Goal: Task Accomplishment & Management: Complete application form

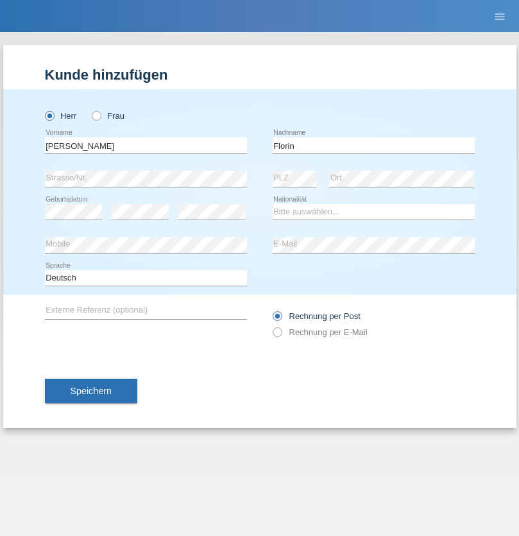
type input "Florin"
select select "RO"
select select "C"
select select "29"
select select "02"
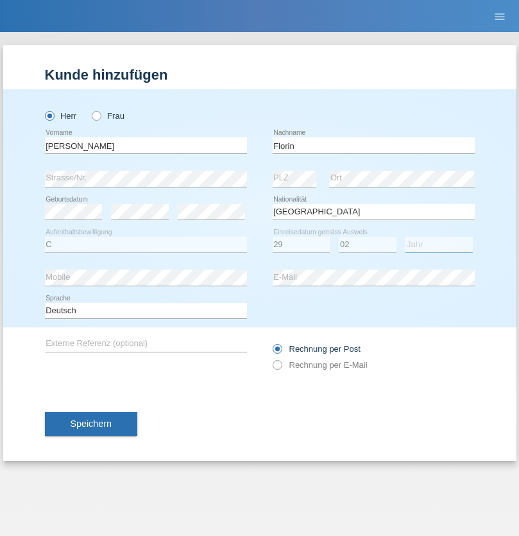
select select "2021"
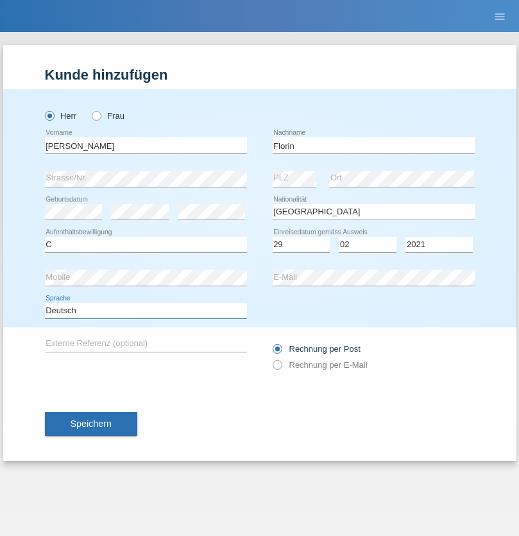
select select "en"
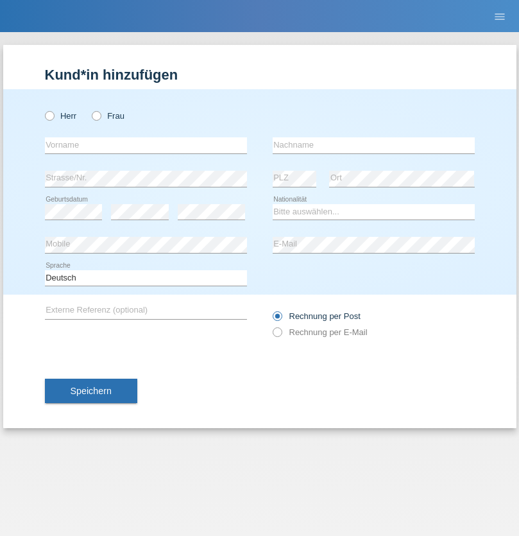
radio input "true"
click at [146, 145] on input "text" at bounding box center [146, 145] width 202 height 16
type input "Ruth"
click at [373, 145] on input "text" at bounding box center [374, 145] width 202 height 16
type input "Krebs"
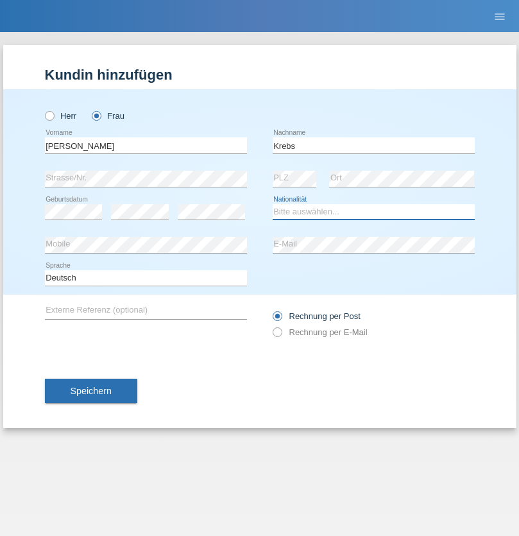
select select "CH"
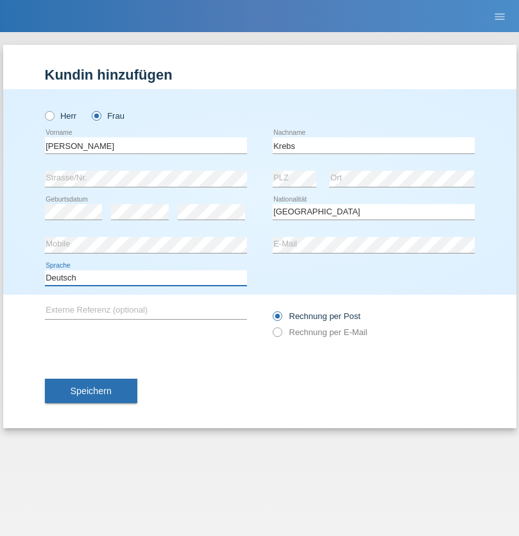
select select "en"
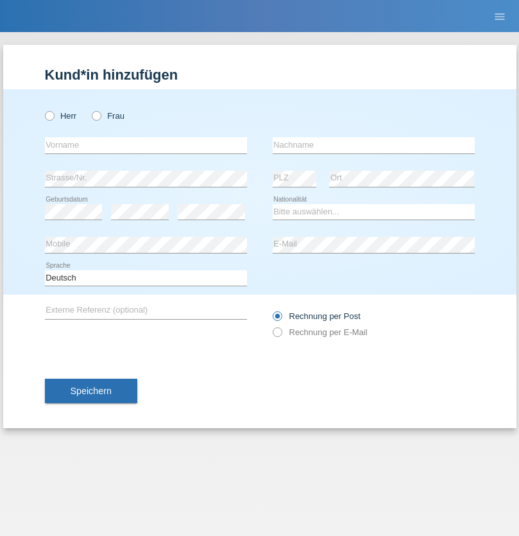
radio input "true"
click at [146, 145] on input "text" at bounding box center [146, 145] width 202 height 16
type input "Qovanaj"
click at [373, 145] on input "text" at bounding box center [374, 145] width 202 height 16
type input "Shaban"
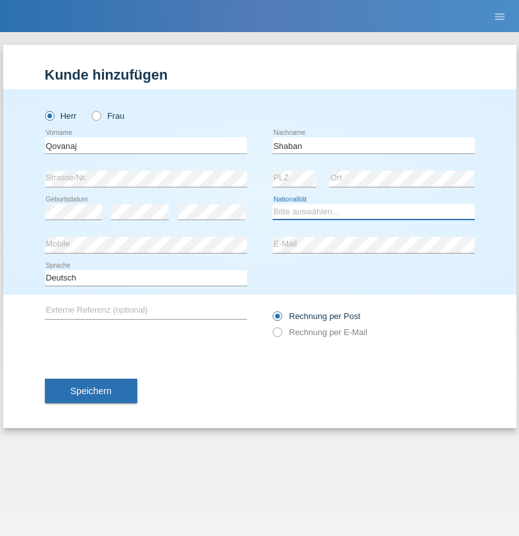
select select "CH"
radio input "true"
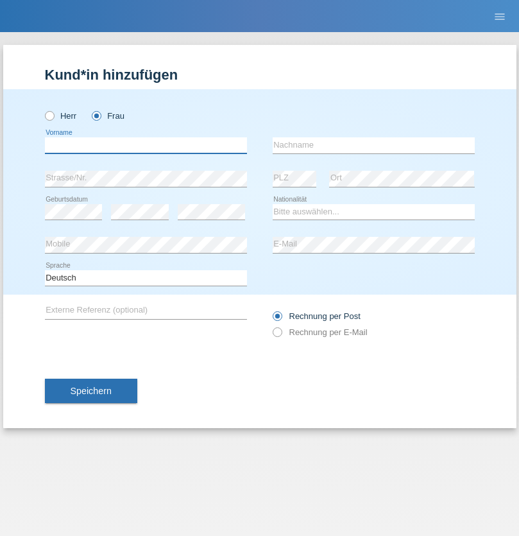
click at [146, 145] on input "text" at bounding box center [146, 145] width 202 height 16
type input "[PERSON_NAME]"
click at [373, 145] on input "text" at bounding box center [374, 145] width 202 height 16
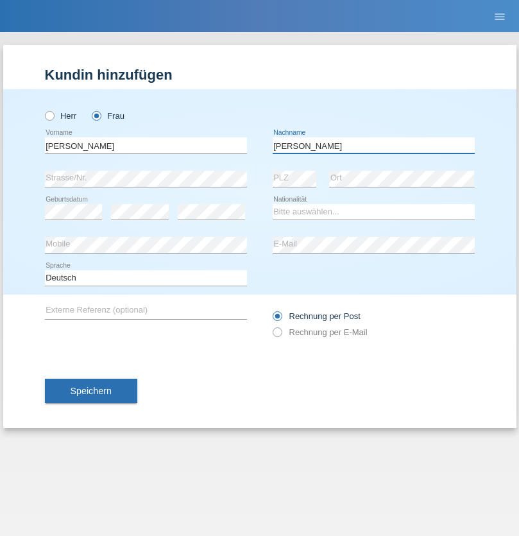
type input "[PERSON_NAME]"
select select "BR"
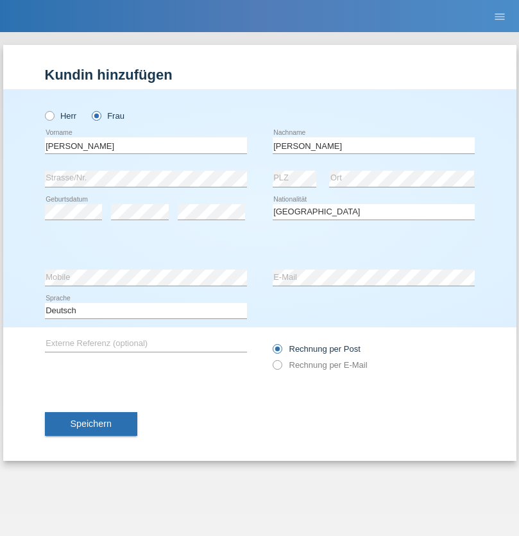
select select "C"
select select "27"
select select "07"
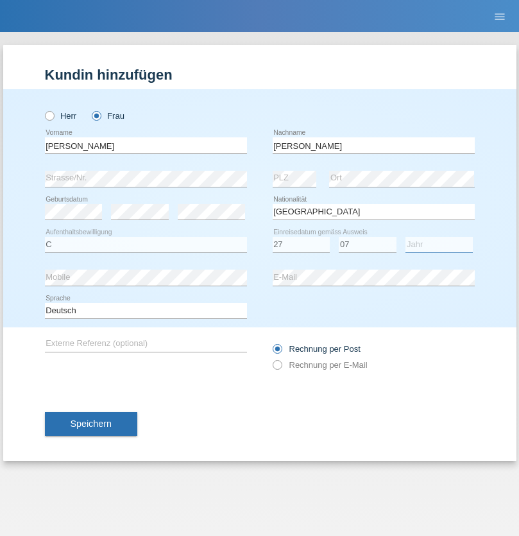
select select "2021"
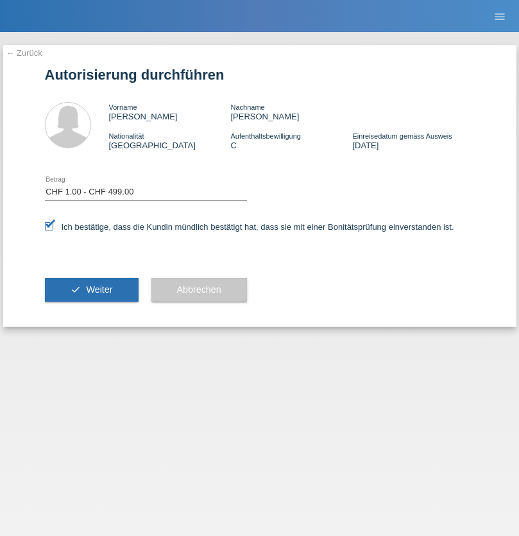
select select "1"
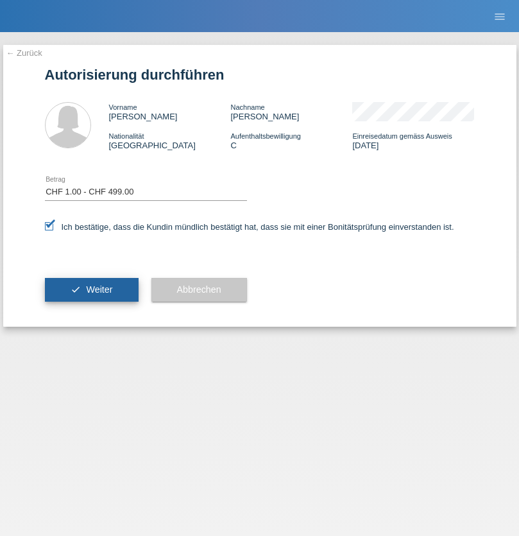
click at [91, 289] on span "Weiter" at bounding box center [99, 289] width 26 height 10
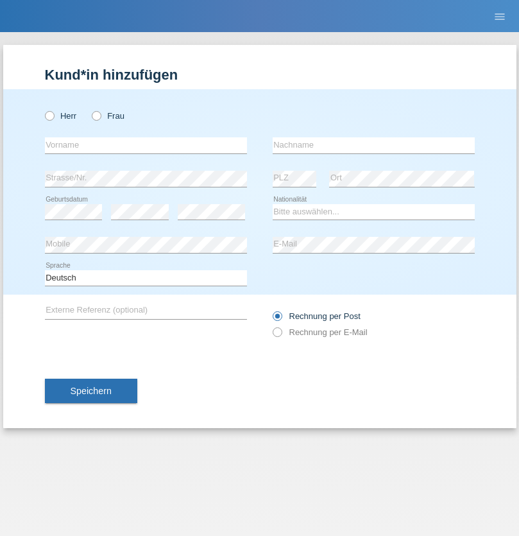
radio input "true"
click at [146, 145] on input "text" at bounding box center [146, 145] width 202 height 16
type input "Justyna"
click at [373, 145] on input "text" at bounding box center [374, 145] width 202 height 16
type input "Rawska"
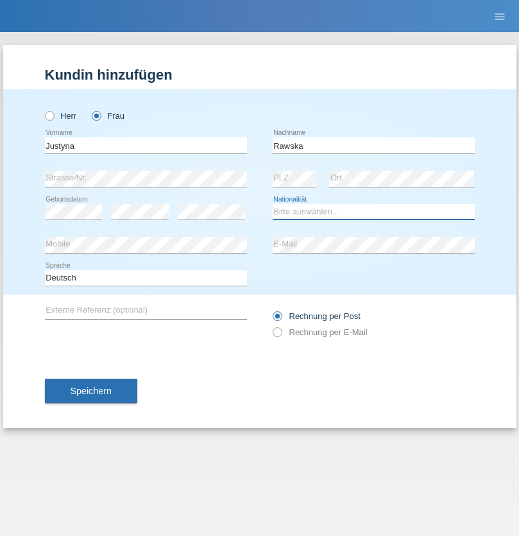
select select "PL"
select select "C"
select select "30"
select select "11"
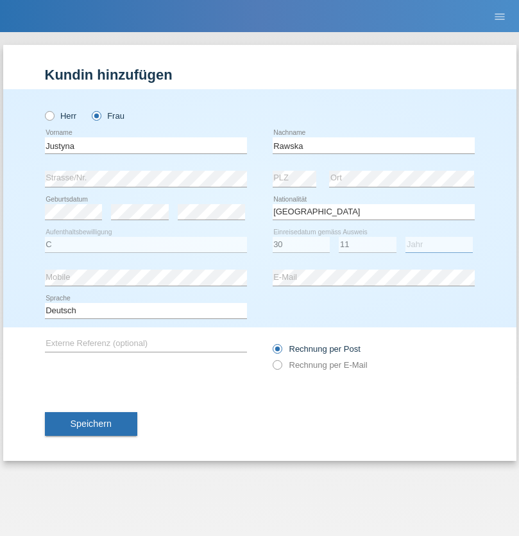
select select "1982"
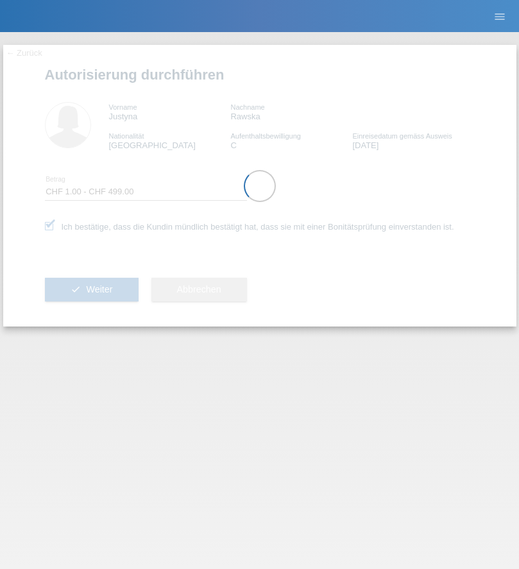
select select "1"
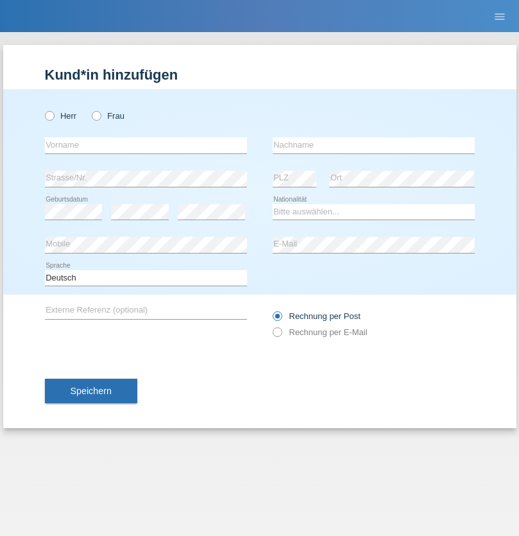
radio input "true"
click at [146, 145] on input "text" at bounding box center [146, 145] width 202 height 16
type input "Jelena"
click at [373, 145] on input "text" at bounding box center [374, 145] width 202 height 16
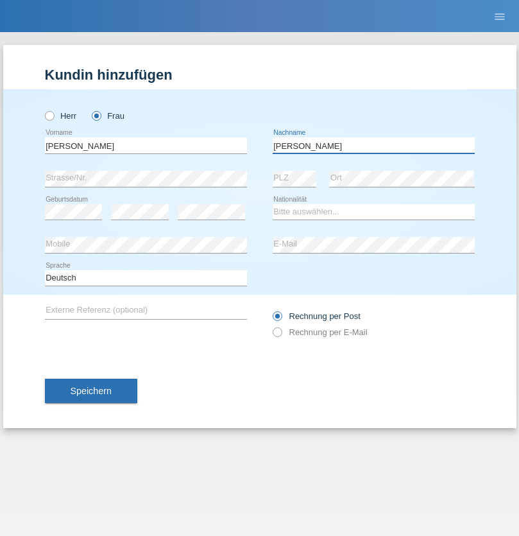
type input "Borrillo"
select select "CH"
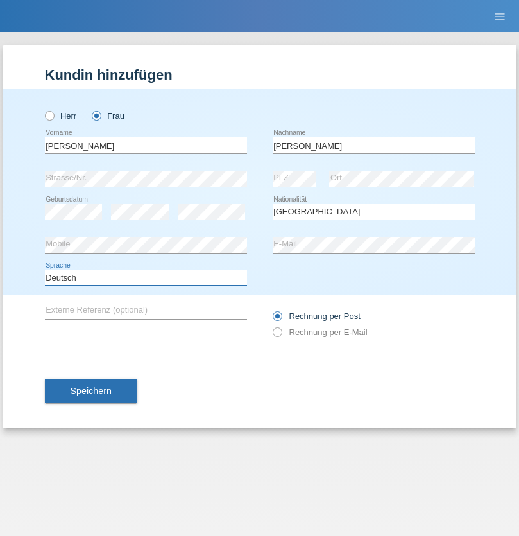
select select "en"
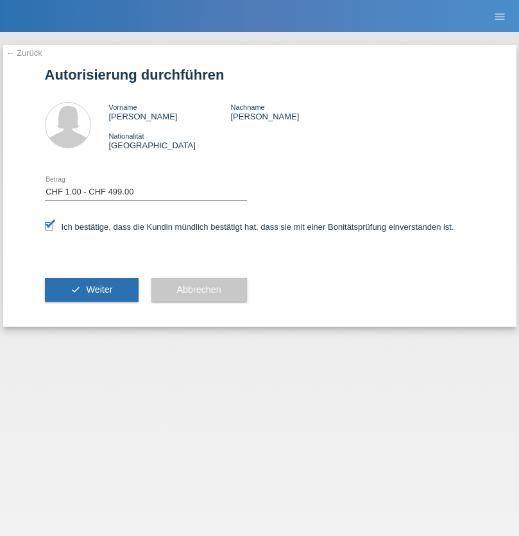
select select "1"
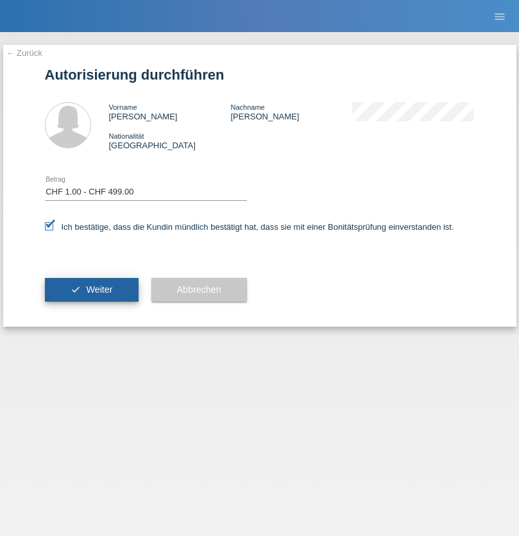
click at [91, 289] on span "Weiter" at bounding box center [99, 289] width 26 height 10
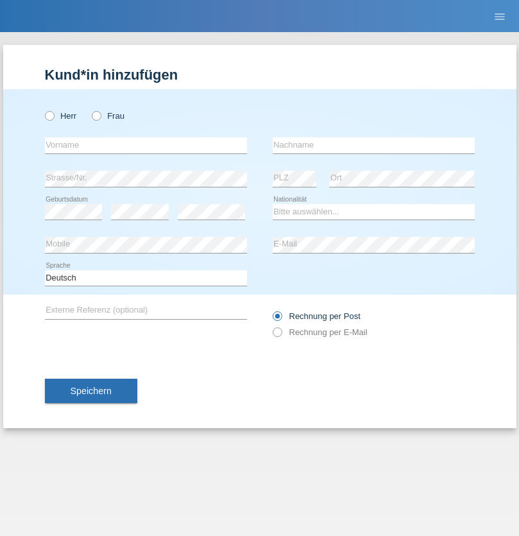
radio input "true"
click at [146, 145] on input "text" at bounding box center [146, 145] width 202 height 16
type input "Alessandro"
click at [373, 145] on input "text" at bounding box center [374, 145] width 202 height 16
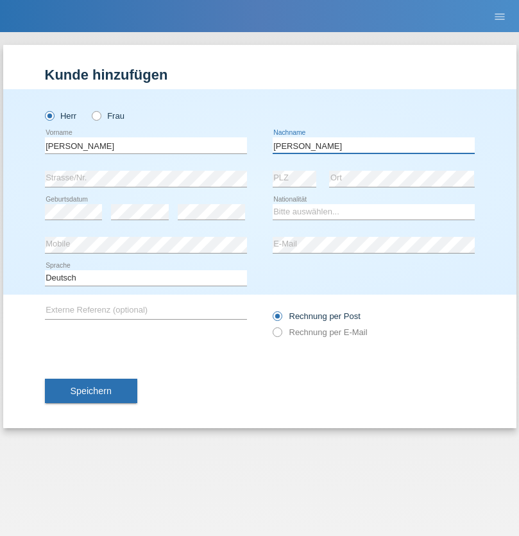
type input "Borrillo"
select select "CH"
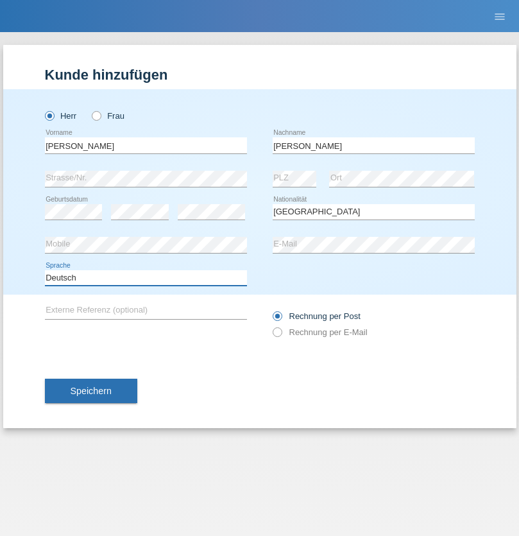
select select "en"
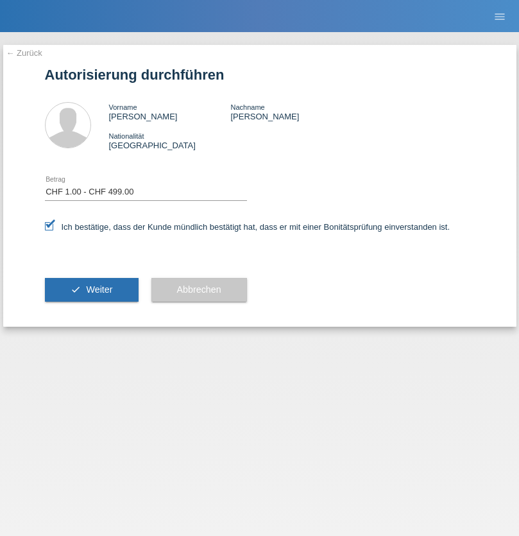
select select "1"
click at [91, 289] on span "Weiter" at bounding box center [99, 289] width 26 height 10
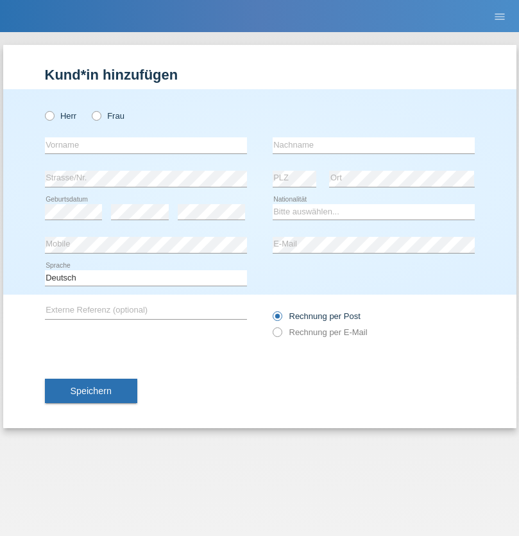
radio input "true"
click at [146, 145] on input "text" at bounding box center [146, 145] width 202 height 16
type input "Volkan"
click at [373, 145] on input "text" at bounding box center [374, 145] width 202 height 16
type input "Laçın"
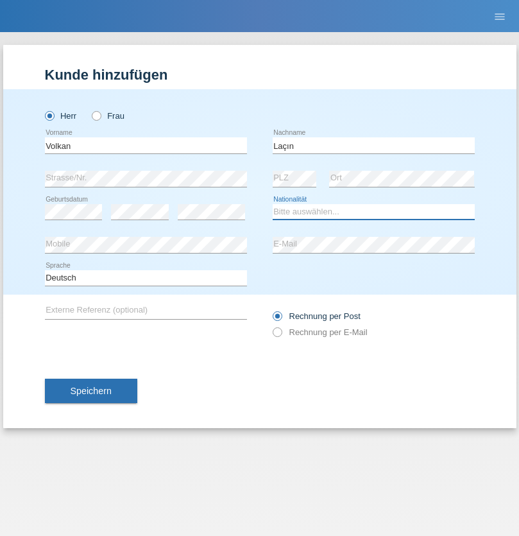
select select "TR"
select select "C"
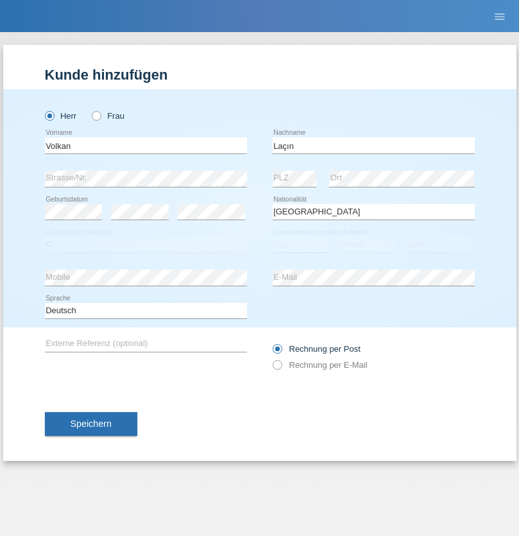
select select "06"
select select "04"
select select "2021"
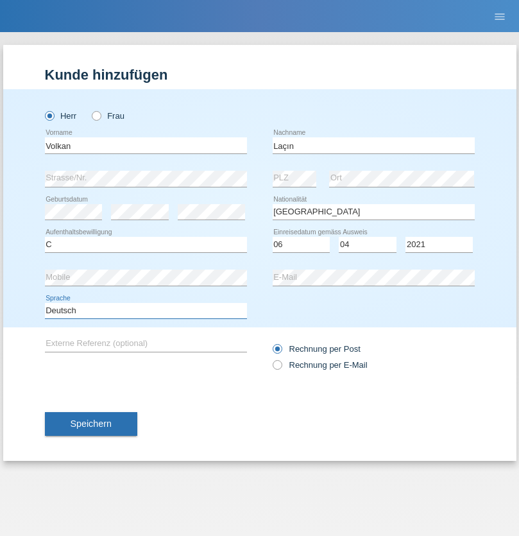
select select "en"
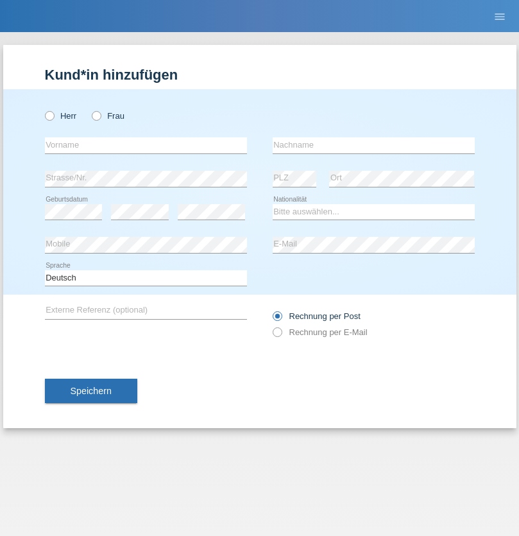
radio input "true"
click at [146, 145] on input "text" at bounding box center [146, 145] width 202 height 16
type input "Volkan"
click at [373, 145] on input "text" at bounding box center [374, 145] width 202 height 16
type input "Laçın"
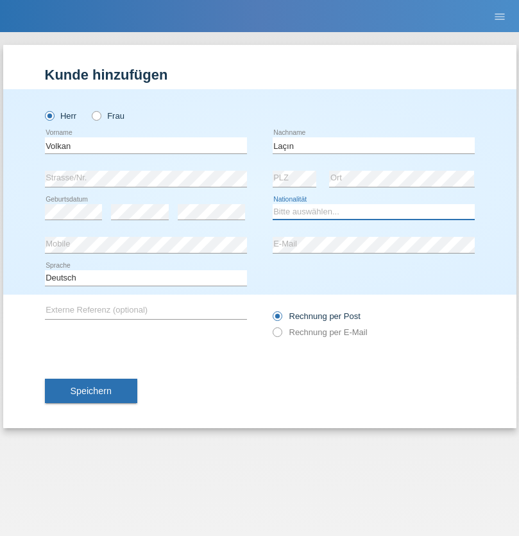
select select "TR"
select select "C"
select select "06"
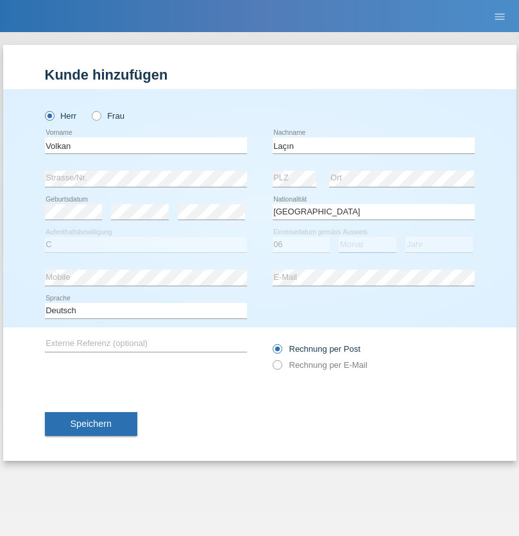
select select "04"
select select "2021"
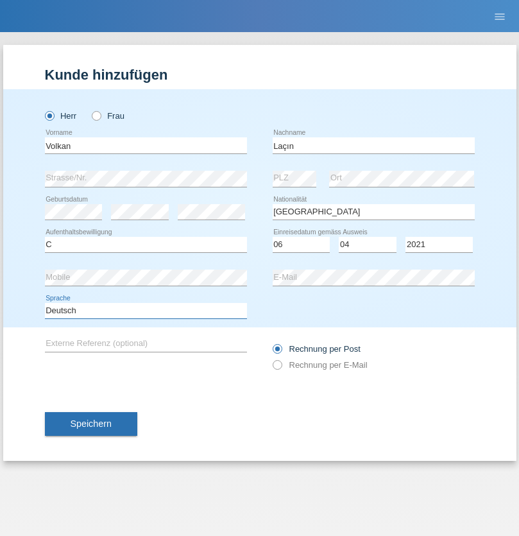
select select "en"
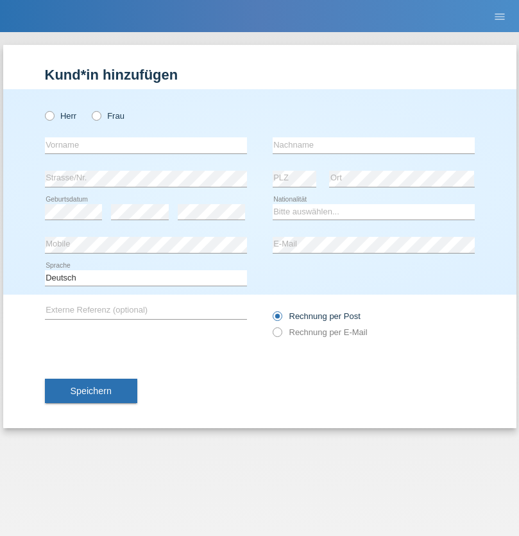
radio input "true"
click at [146, 145] on input "text" at bounding box center [146, 145] width 202 height 16
type input "[PERSON_NAME]"
click at [373, 145] on input "text" at bounding box center [374, 145] width 202 height 16
type input "löffel"
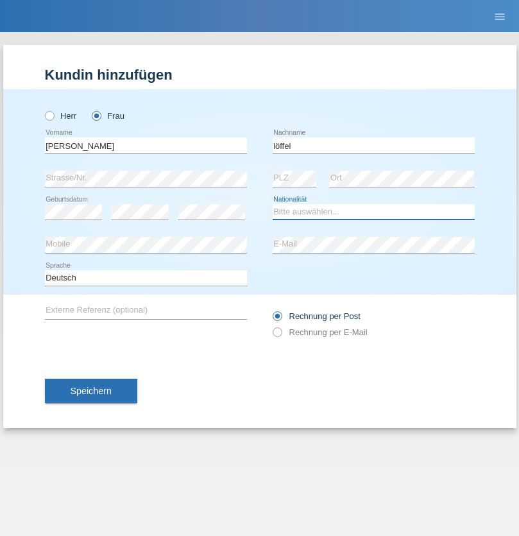
select select "CH"
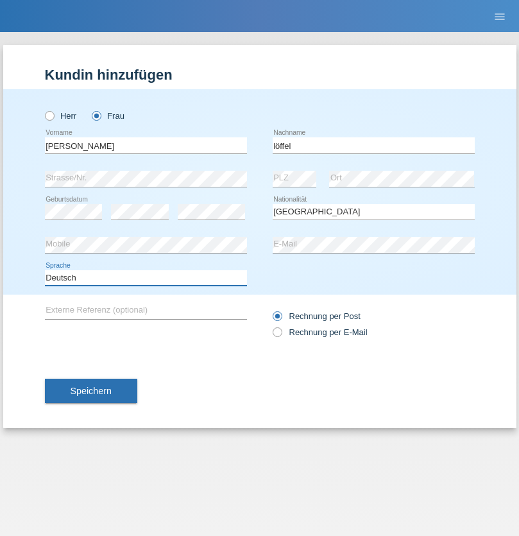
select select "en"
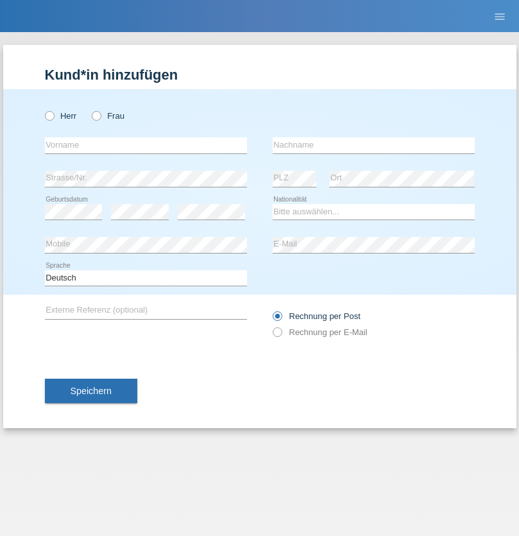
radio input "true"
click at [146, 145] on input "text" at bounding box center [146, 145] width 202 height 16
type input "Matusa"
click at [373, 145] on input "text" at bounding box center [374, 145] width 202 height 16
type input "[PERSON_NAME]"
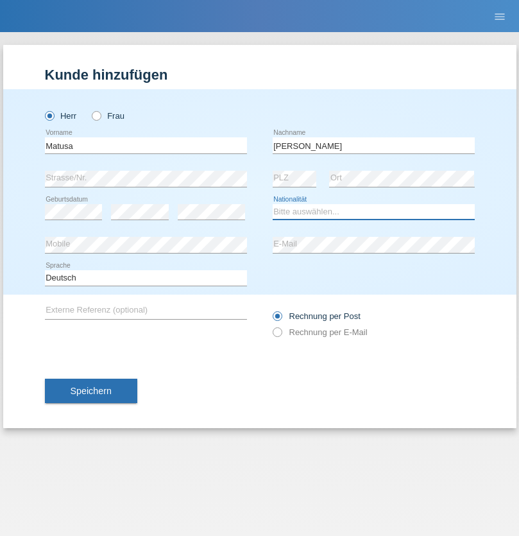
select select "RO"
select select "C"
select select "01"
select select "06"
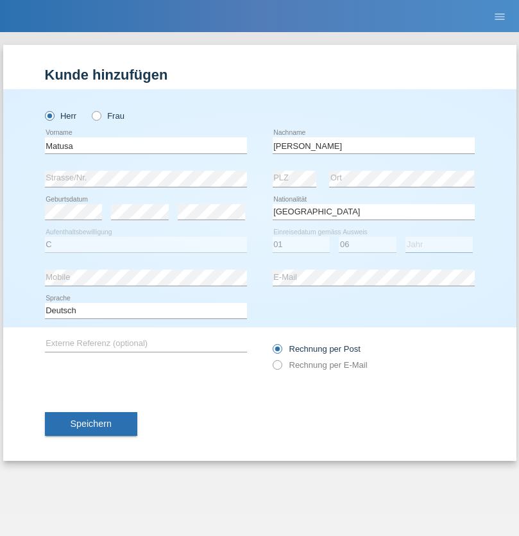
select select "2016"
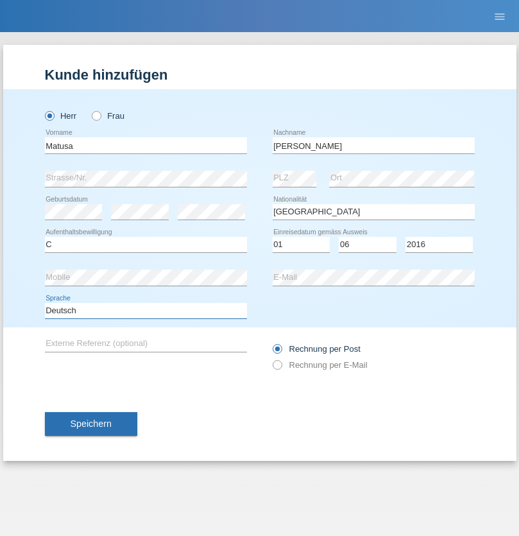
select select "en"
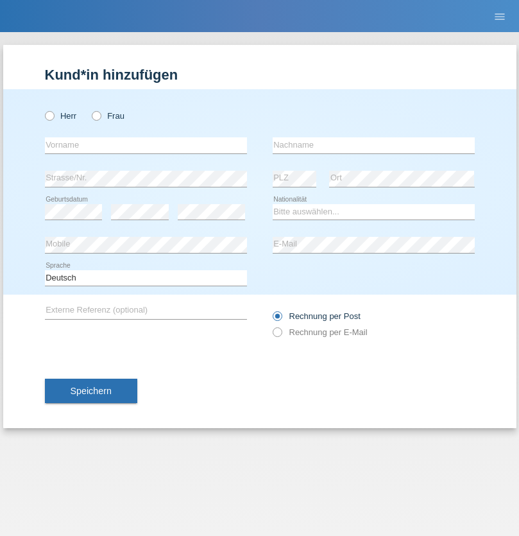
radio input "true"
click at [146, 145] on input "text" at bounding box center [146, 145] width 202 height 16
type input "Cedric"
click at [373, 145] on input "text" at bounding box center [374, 145] width 202 height 16
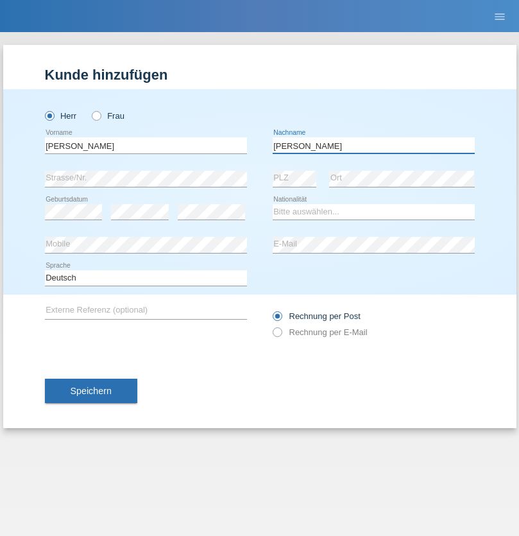
type input "Keller"
select select "CH"
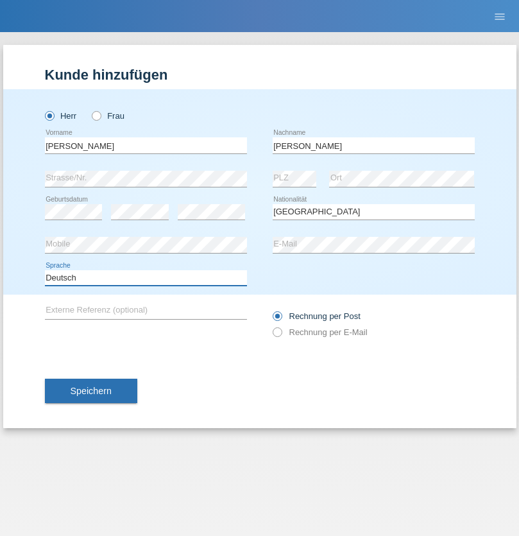
select select "en"
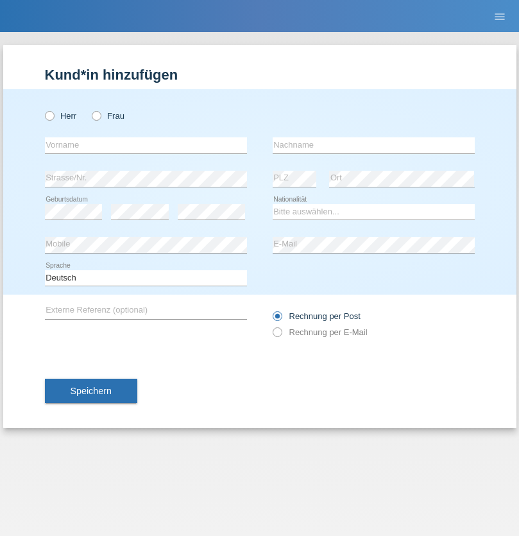
radio input "true"
click at [146, 145] on input "text" at bounding box center [146, 145] width 202 height 16
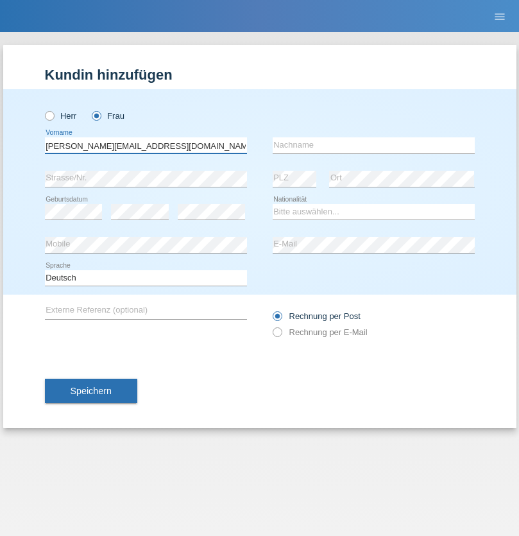
type input "[PERSON_NAME][EMAIL_ADDRESS][DOMAIN_NAME]"
click at [373, 145] on input "text" at bounding box center [374, 145] width 202 height 16
type input "Hylaj"
select select "CH"
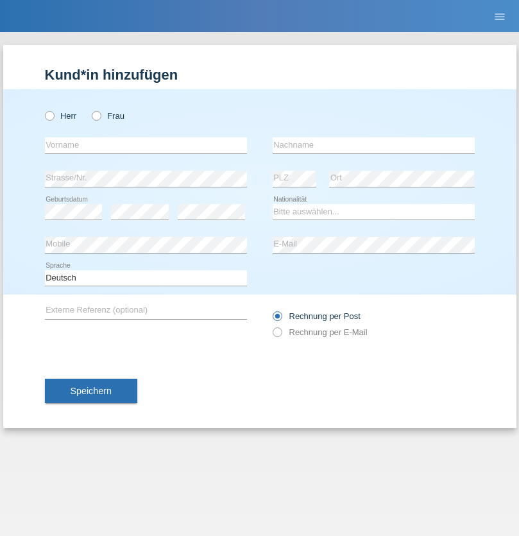
radio input "true"
click at [146, 145] on input "text" at bounding box center [146, 145] width 202 height 16
type input "luka"
click at [373, 145] on input "text" at bounding box center [374, 145] width 202 height 16
type input "kocic"
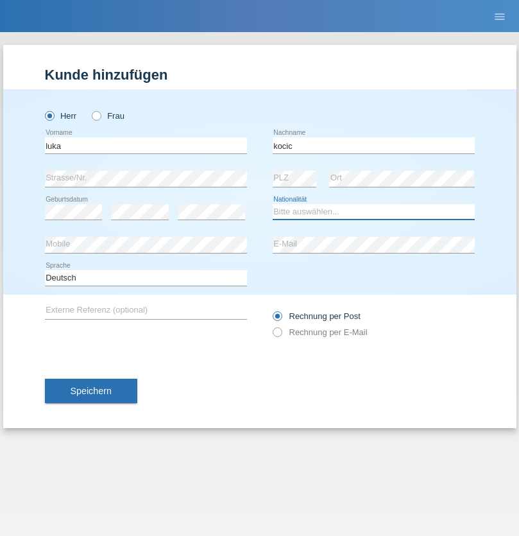
select select "RS"
select select "C"
select select "21"
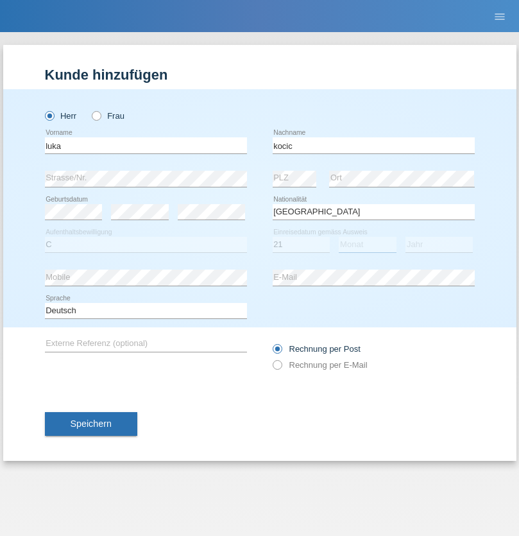
select select "04"
select select "1999"
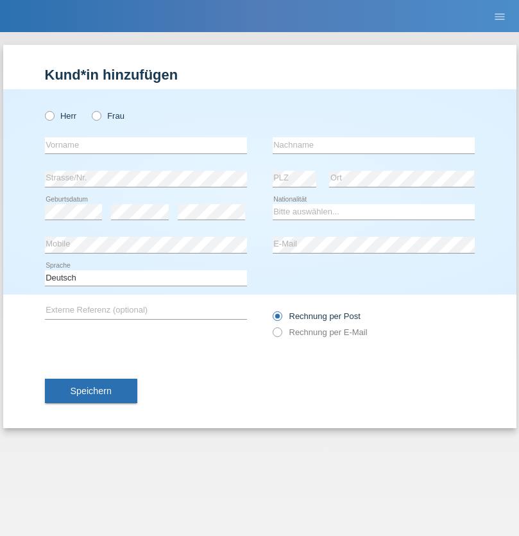
radio input "true"
click at [146, 145] on input "text" at bounding box center [146, 145] width 202 height 16
type input "Marian"
click at [373, 145] on input "text" at bounding box center [374, 145] width 202 height 16
type input "Matusa"
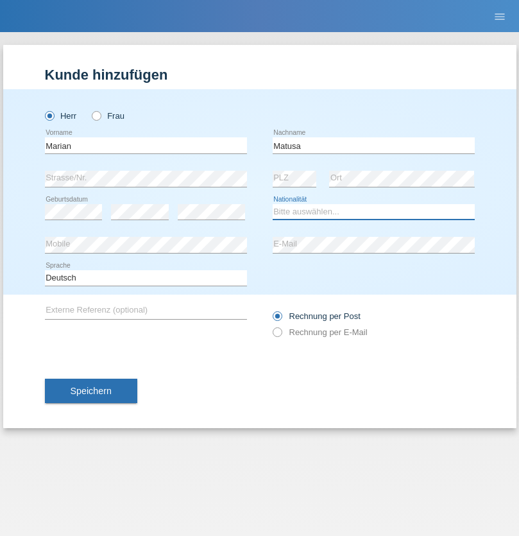
select select "RO"
select select "C"
select select "01"
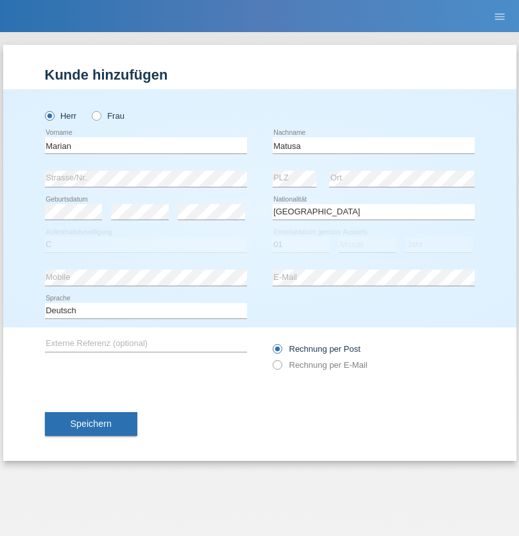
select select "06"
select select "2016"
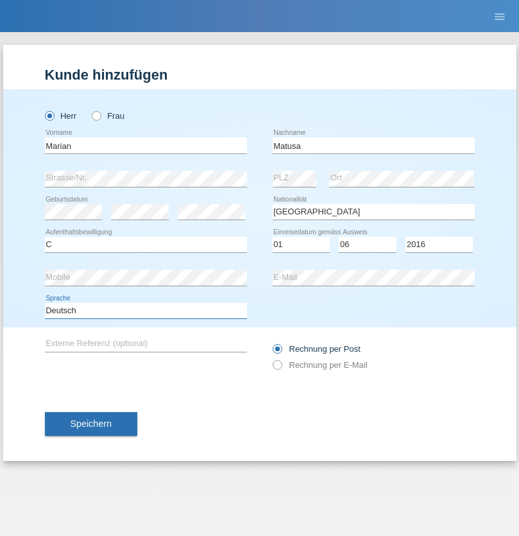
select select "en"
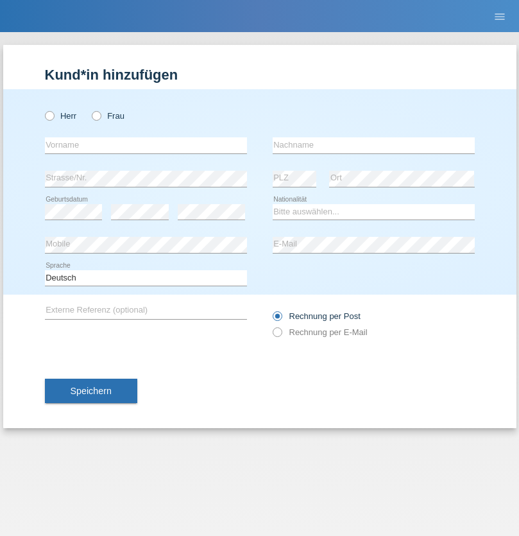
radio input "true"
click at [146, 145] on input "text" at bounding box center [146, 145] width 202 height 16
type input "[PERSON_NAME]"
click at [373, 145] on input "text" at bounding box center [374, 145] width 202 height 16
type input "Weinlein"
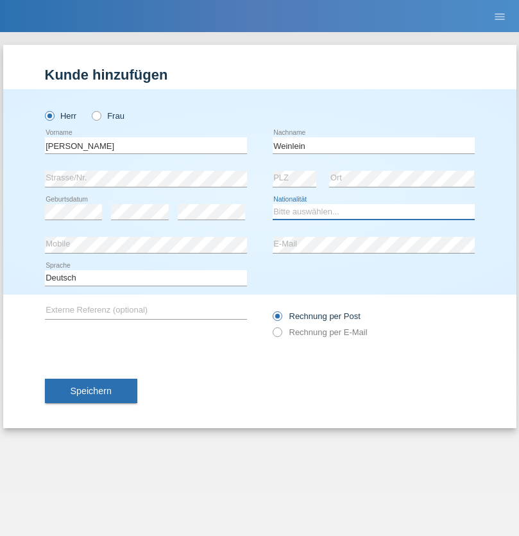
select select "CH"
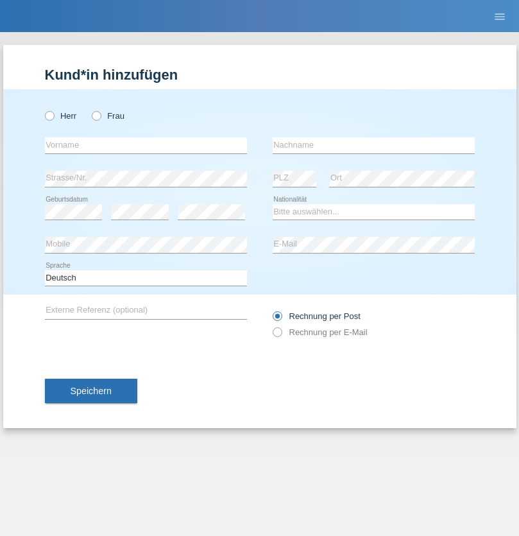
radio input "true"
click at [146, 145] on input "text" at bounding box center [146, 145] width 202 height 16
type input "Jashari lmeri"
click at [373, 145] on input "text" at bounding box center [374, 145] width 202 height 16
type input "Rabije"
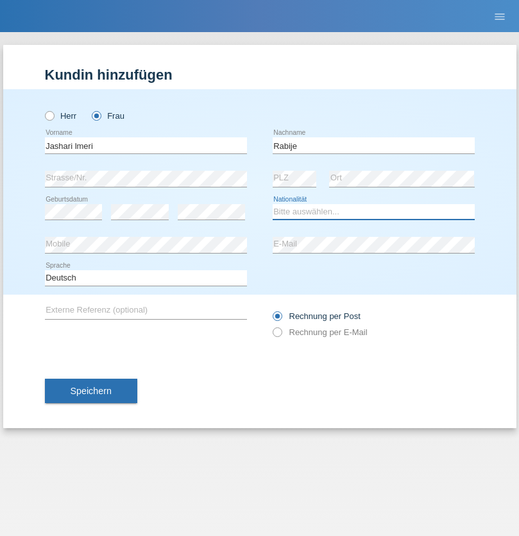
select select "CH"
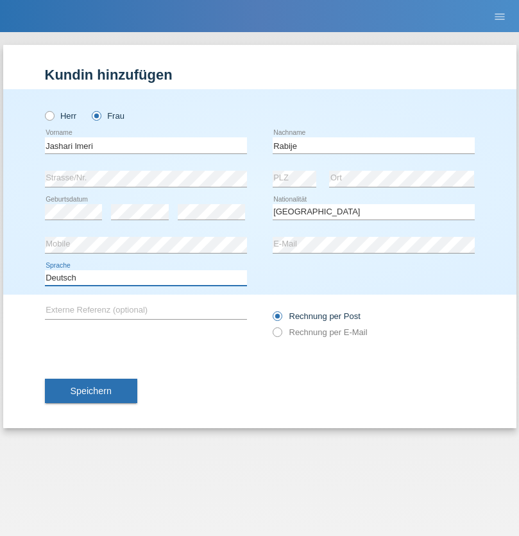
select select "en"
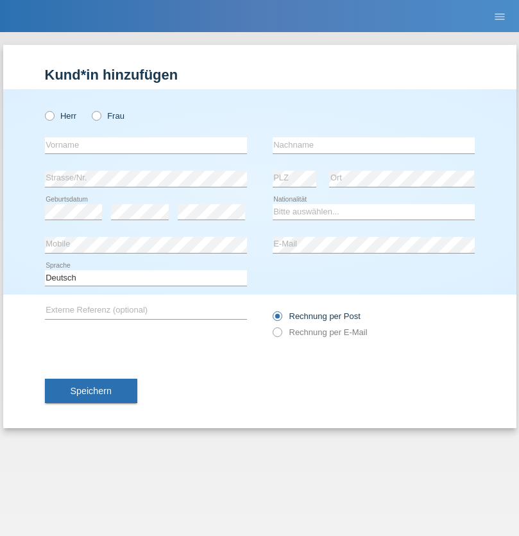
radio input "true"
click at [146, 145] on input "text" at bounding box center [146, 145] width 202 height 16
type input "firat"
click at [373, 145] on input "text" at bounding box center [374, 145] width 202 height 16
type input "kara"
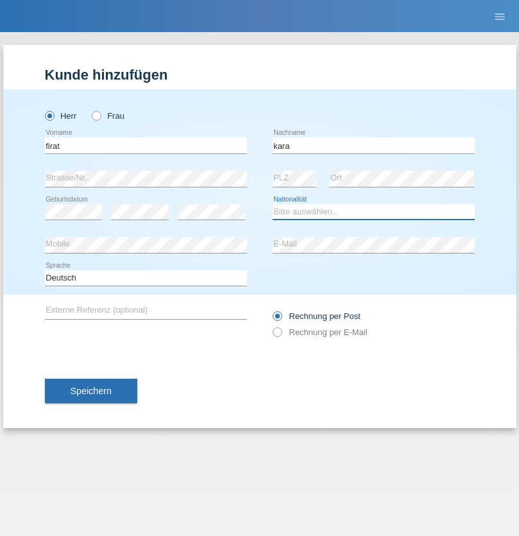
select select "CH"
radio input "true"
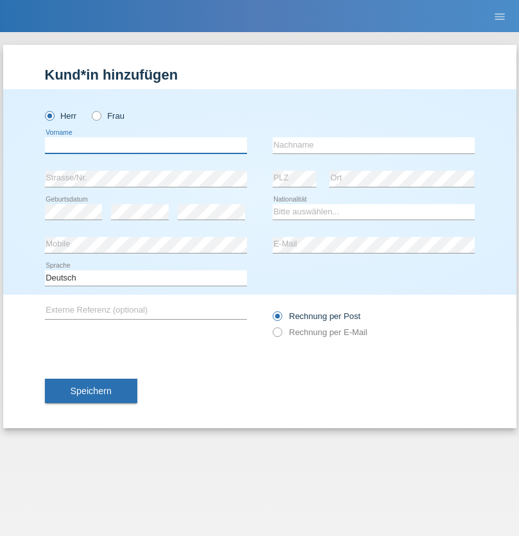
click at [146, 145] on input "text" at bounding box center [146, 145] width 202 height 16
type input "Gigov"
click at [373, 145] on input "text" at bounding box center [374, 145] width 202 height 16
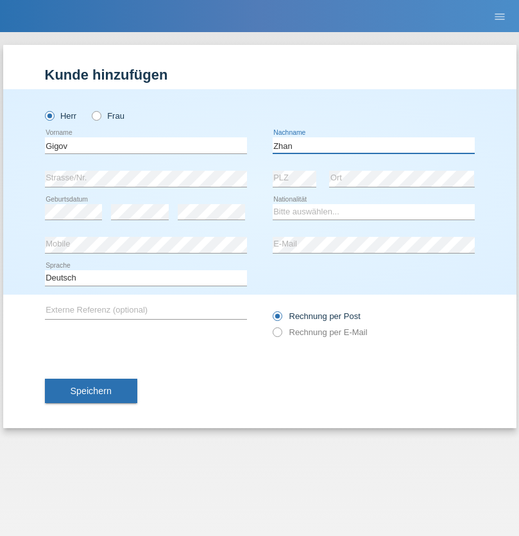
type input "Zhan"
select select "BG"
select select "C"
select select "23"
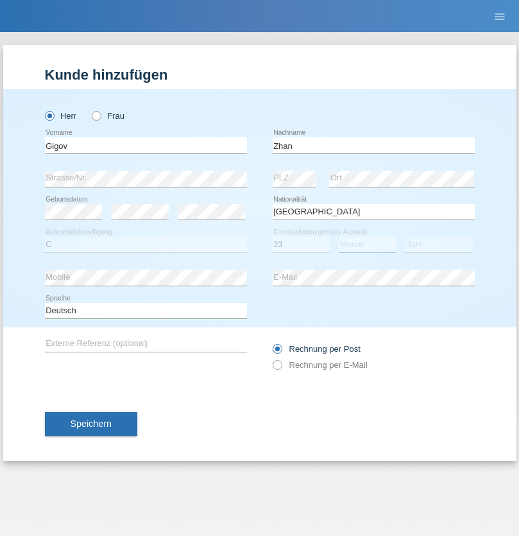
select select "10"
select select "2021"
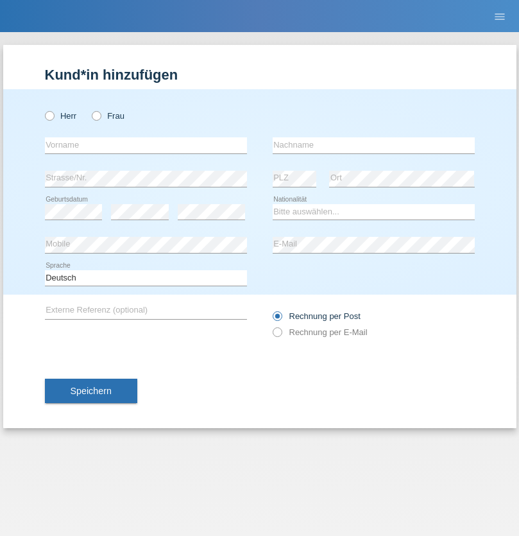
radio input "true"
click at [146, 145] on input "text" at bounding box center [146, 145] width 202 height 16
type input "Amand"
click at [373, 145] on input "text" at bounding box center [374, 145] width 202 height 16
type input "Pires"
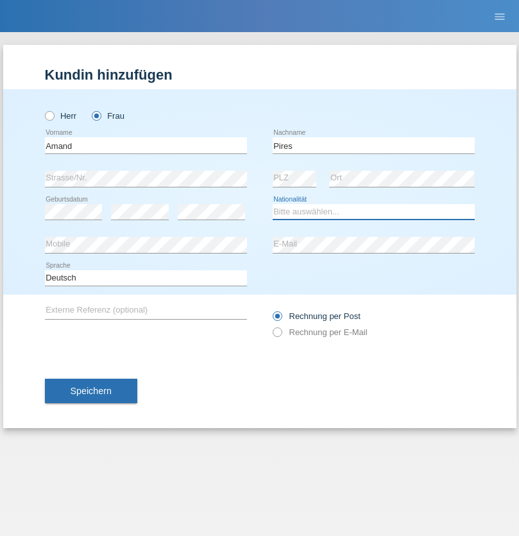
select select "CH"
radio input "true"
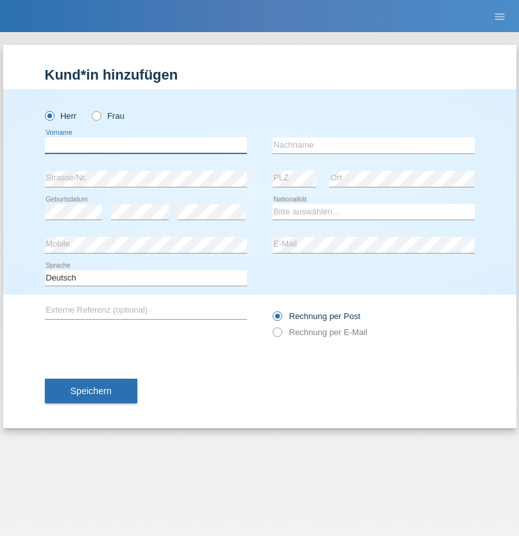
click at [146, 145] on input "text" at bounding box center [146, 145] width 202 height 16
type input "Anwar"
click at [373, 145] on input "text" at bounding box center [374, 145] width 202 height 16
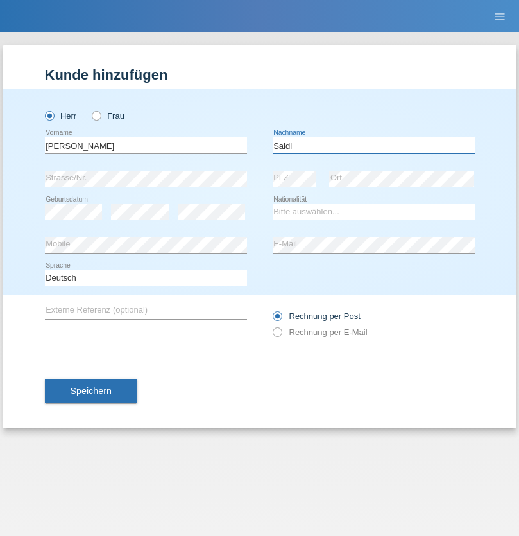
type input "Saidi"
select select "CH"
radio input "true"
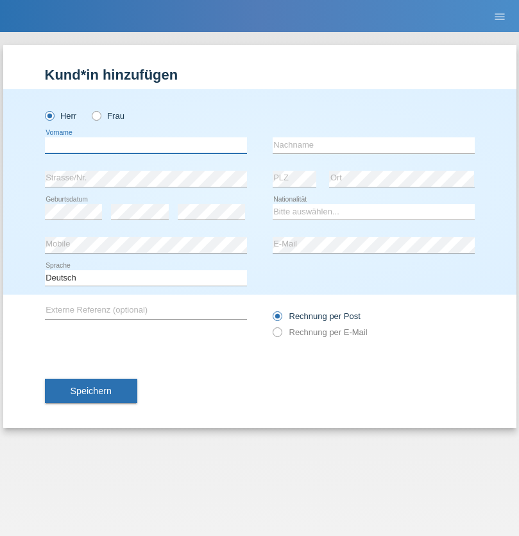
click at [146, 145] on input "text" at bounding box center [146, 145] width 202 height 16
type input "[PERSON_NAME]"
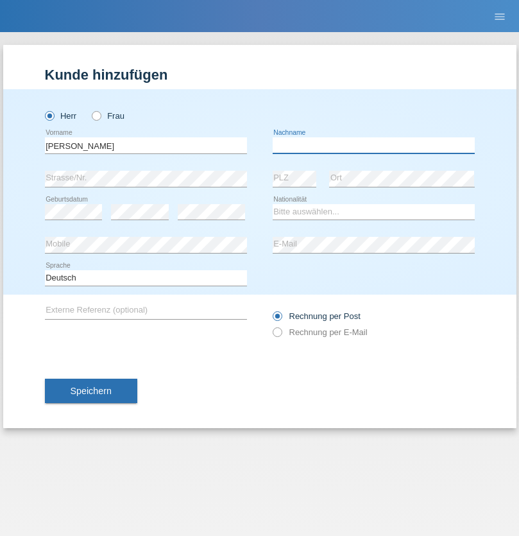
click at [373, 145] on input "text" at bounding box center [374, 145] width 202 height 16
type input "[PERSON_NAME]"
select select "PT"
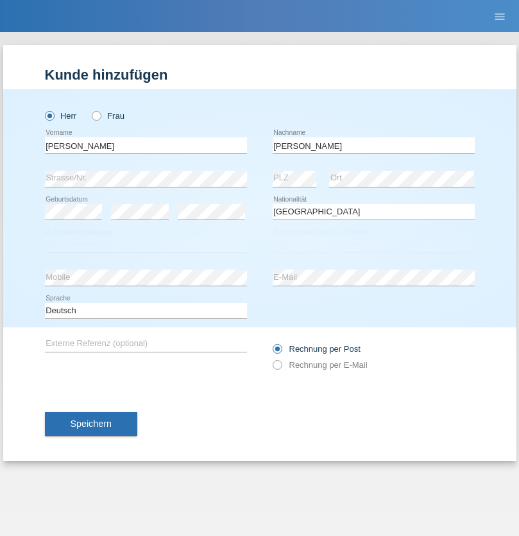
select select "C"
select select "23"
select select "08"
select select "2021"
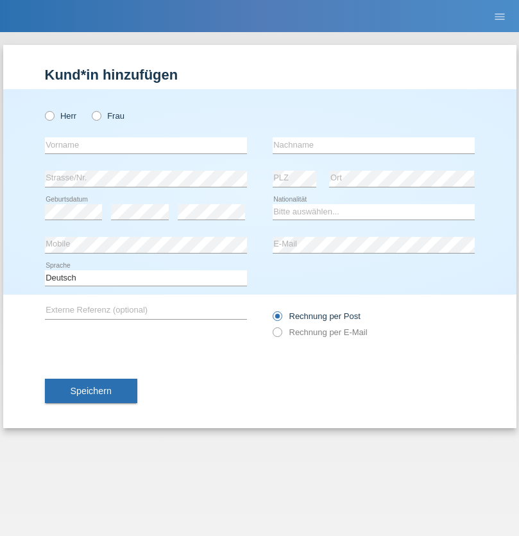
radio input "true"
click at [146, 145] on input "text" at bounding box center [146, 145] width 202 height 16
type input "[PERSON_NAME]"
click at [373, 145] on input "text" at bounding box center [374, 145] width 202 height 16
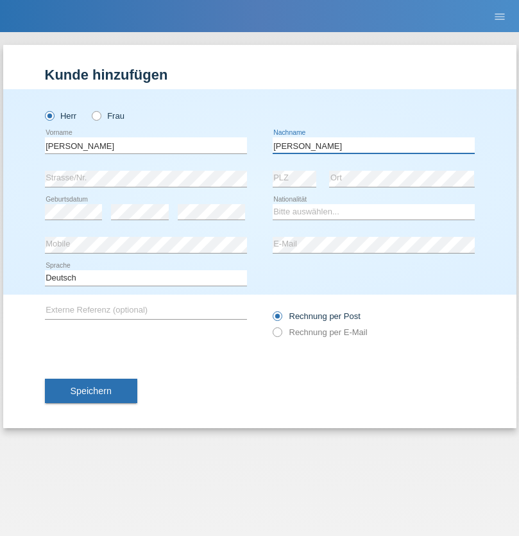
type input "[PERSON_NAME]"
select select "CH"
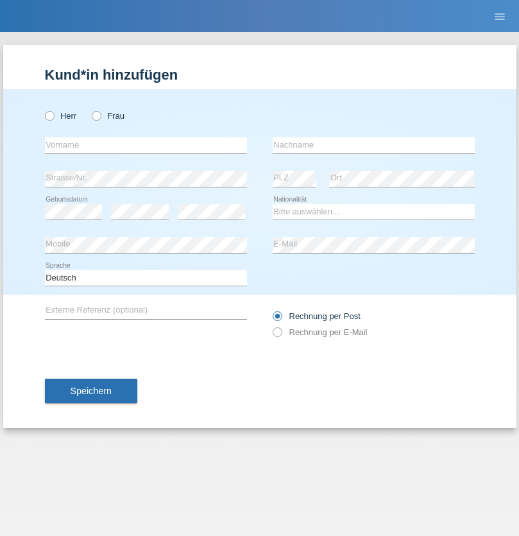
radio input "true"
click at [146, 145] on input "text" at bounding box center [146, 145] width 202 height 16
type input "Szilvia"
click at [373, 145] on input "text" at bounding box center [374, 145] width 202 height 16
type input "Olakh"
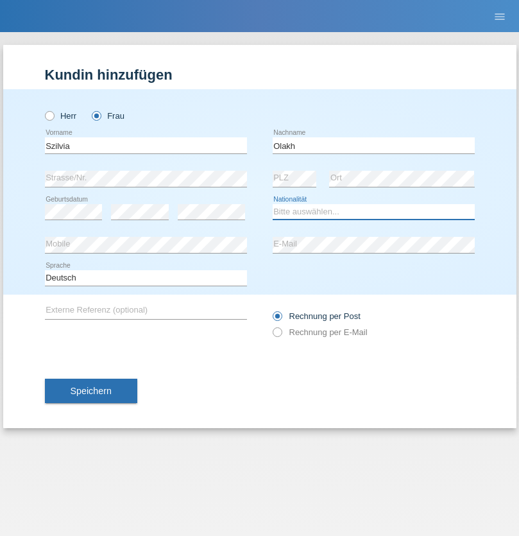
select select "UA"
select select "C"
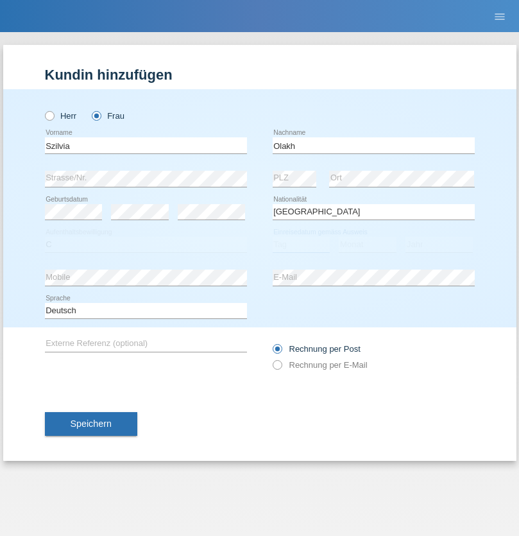
select select "16"
select select "09"
select select "2021"
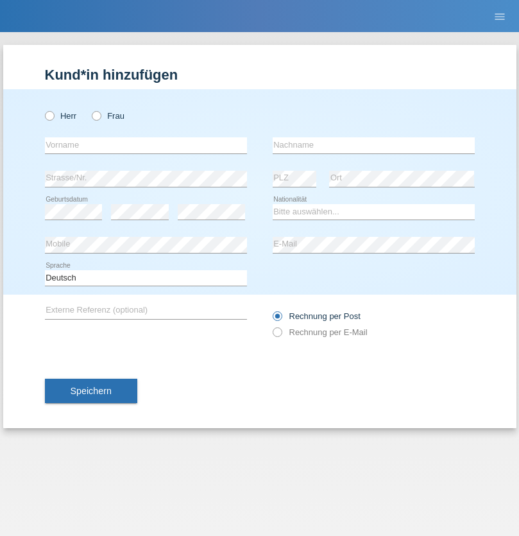
radio input "true"
click at [146, 145] on input "text" at bounding box center [146, 145] width 202 height 16
type input "Asrit"
click at [373, 145] on input "text" at bounding box center [374, 145] width 202 height 16
type input "Kupa"
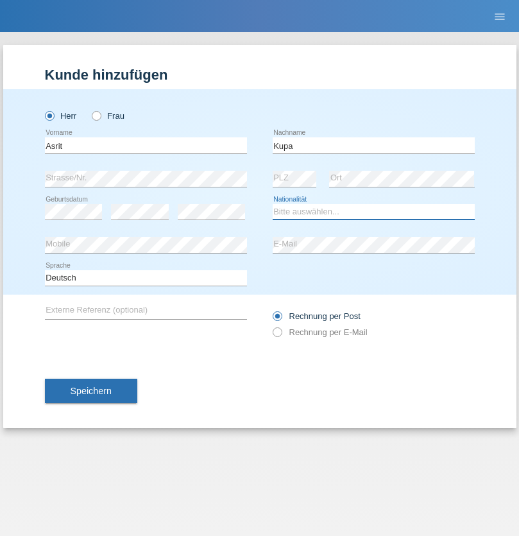
select select "MK"
select select "C"
select select "27"
select select "05"
radio input "true"
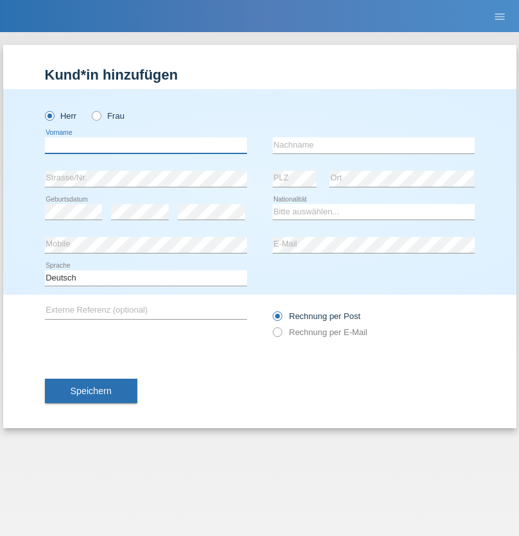
click at [146, 145] on input "text" at bounding box center [146, 145] width 202 height 16
type input "[PERSON_NAME]"
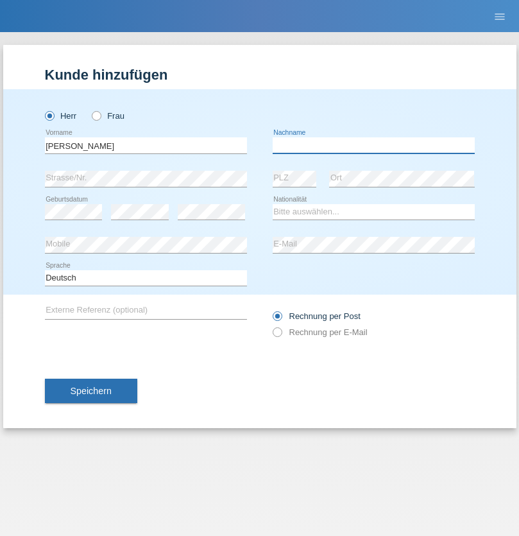
click at [373, 145] on input "text" at bounding box center [374, 145] width 202 height 16
type input "[PERSON_NAME]"
select select "SY"
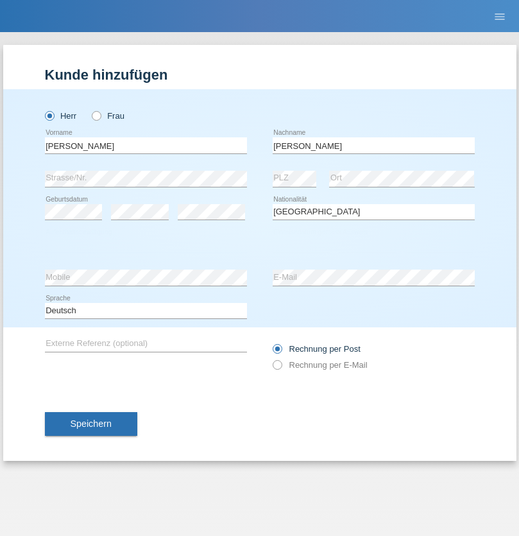
select select "C"
select select "16"
select select "09"
select select "2021"
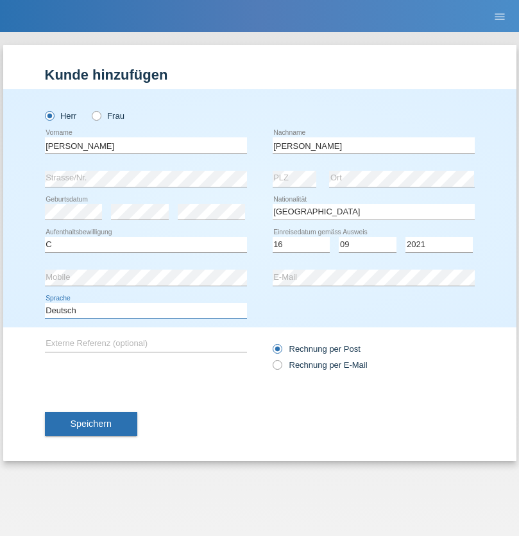
select select "en"
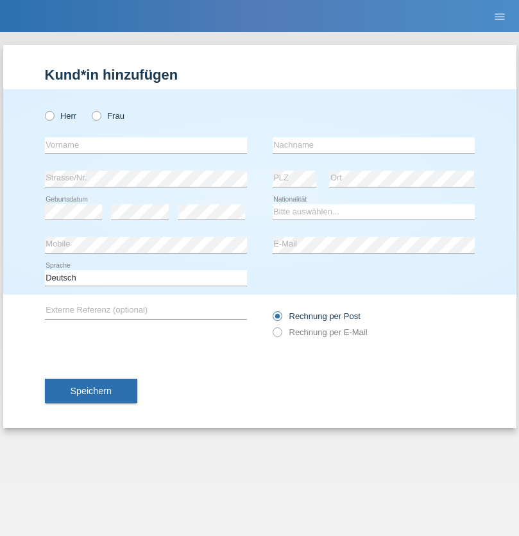
radio input "true"
select select "CH"
radio input "true"
click at [146, 145] on input "text" at bounding box center [146, 145] width 202 height 16
type input "[PERSON_NAME]"
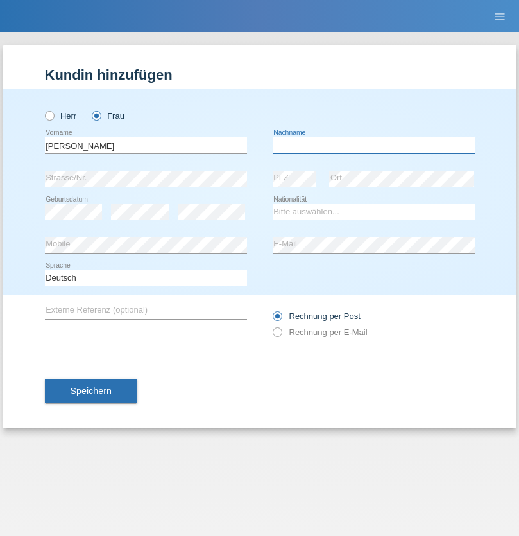
click at [373, 145] on input "text" at bounding box center [374, 145] width 202 height 16
type input "Bacic"
select select "CH"
